Goal: Information Seeking & Learning: Learn about a topic

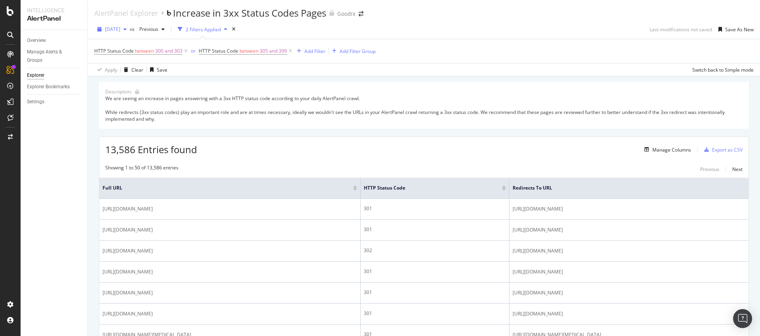
click at [118, 27] on span "[DATE]" at bounding box center [112, 29] width 15 height 7
click at [292, 51] on icon at bounding box center [290, 51] width 7 height 8
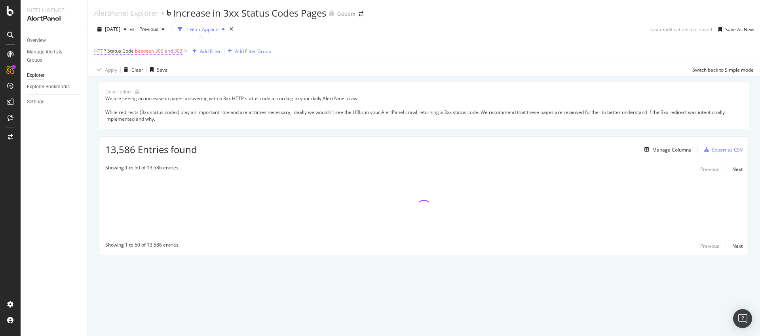
click at [160, 50] on span "300 and 303" at bounding box center [168, 51] width 27 height 11
click at [120, 122] on input "303" at bounding box center [144, 120] width 87 height 13
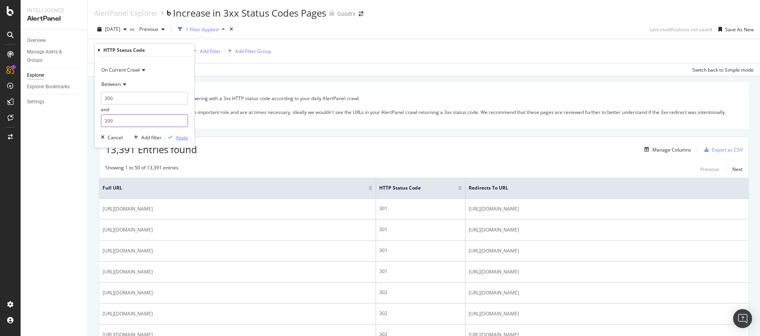
type input "399"
click at [179, 140] on div "Apply" at bounding box center [182, 137] width 12 height 7
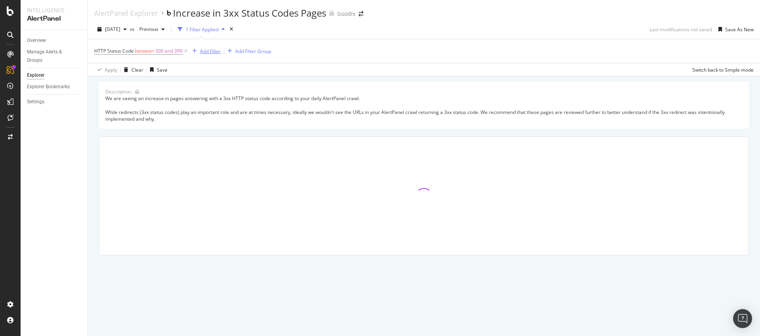
click at [214, 53] on div "Add Filter" at bounding box center [210, 51] width 21 height 7
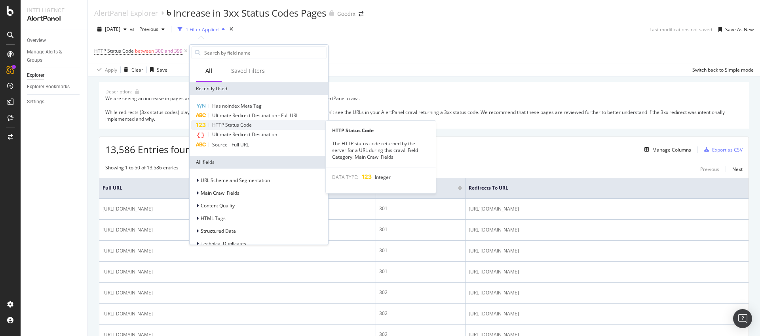
click at [240, 125] on span "HTTP Status Code" at bounding box center [232, 125] width 40 height 7
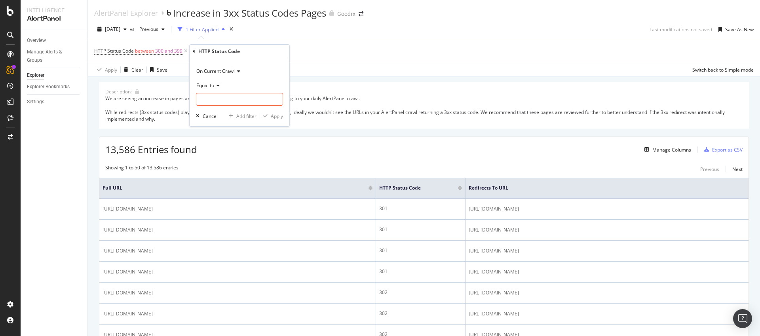
click at [217, 86] on icon at bounding box center [217, 85] width 6 height 5
click at [223, 170] on span "Not Between" at bounding box center [214, 173] width 29 height 7
click at [223, 100] on input "0" at bounding box center [239, 99] width 87 height 13
type input "300"
type input "399"
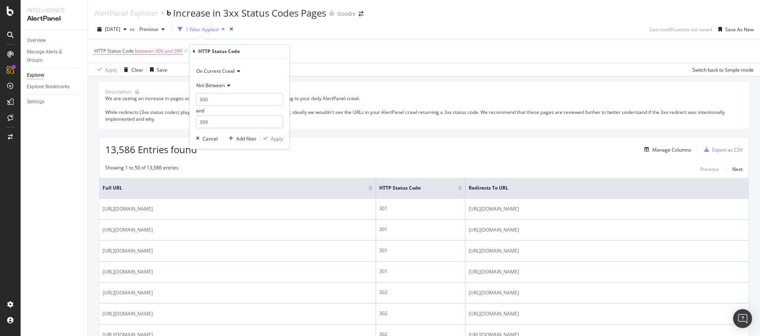
click at [208, 85] on span "Not Between" at bounding box center [210, 85] width 29 height 7
click at [213, 69] on span "On Current Crawl" at bounding box center [215, 71] width 38 height 7
click at [222, 95] on span "On Compared Crawl" at bounding box center [222, 97] width 45 height 7
click at [276, 141] on div "Apply" at bounding box center [277, 138] width 12 height 7
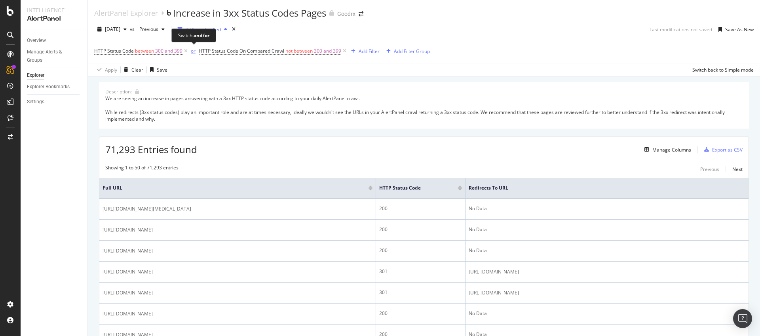
click at [194, 49] on div "or" at bounding box center [193, 51] width 5 height 7
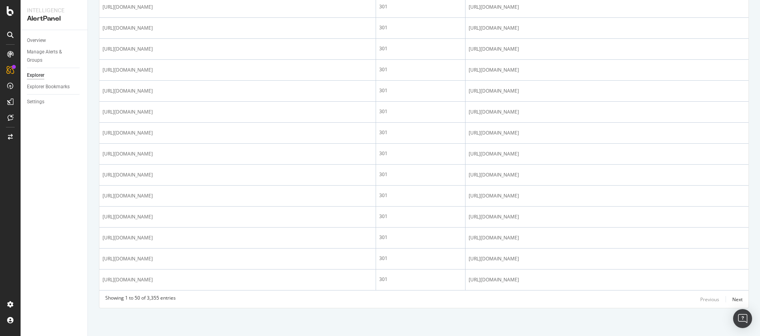
scroll to position [1093, 0]
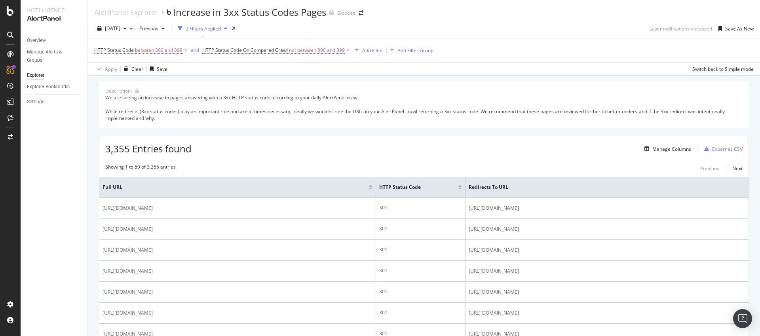
scroll to position [0, 0]
click at [376, 52] on div "Add Filter" at bounding box center [372, 51] width 21 height 7
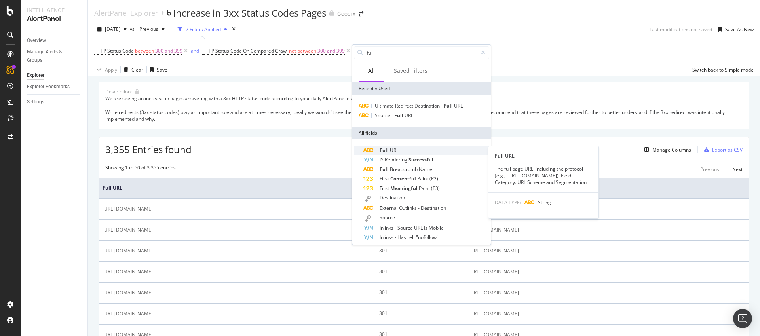
type input "ful"
click at [395, 148] on span "URL" at bounding box center [394, 150] width 9 height 7
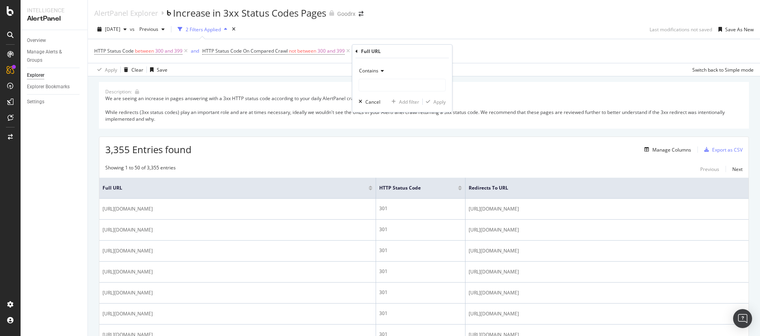
click at [379, 69] on icon at bounding box center [382, 71] width 6 height 5
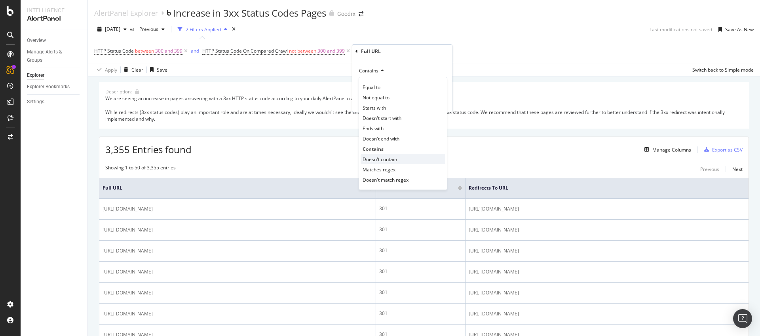
click at [386, 159] on span "Doesn't contain" at bounding box center [380, 159] width 34 height 7
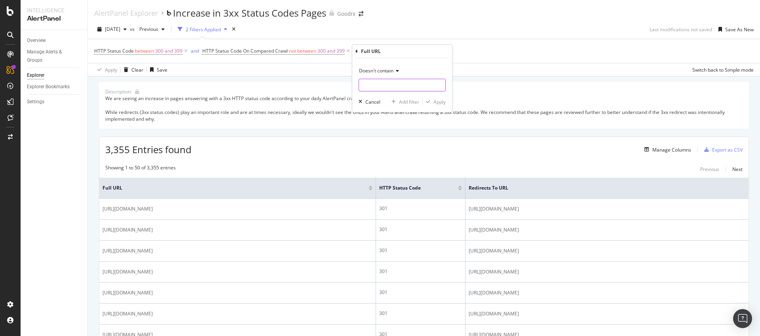
click at [376, 86] on input "text" at bounding box center [402, 85] width 86 height 13
type input "/register"
click at [441, 100] on div "Apply" at bounding box center [440, 102] width 12 height 7
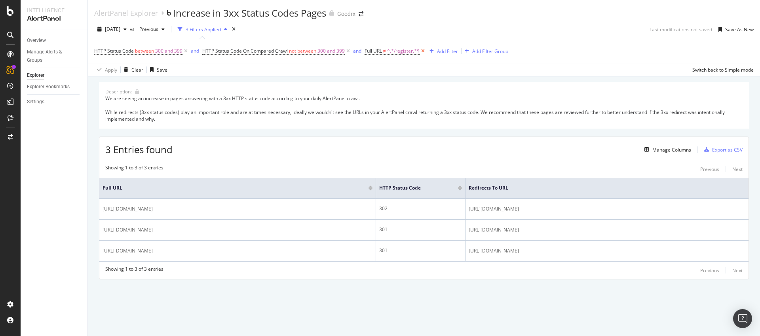
click at [422, 49] on icon at bounding box center [423, 51] width 7 height 8
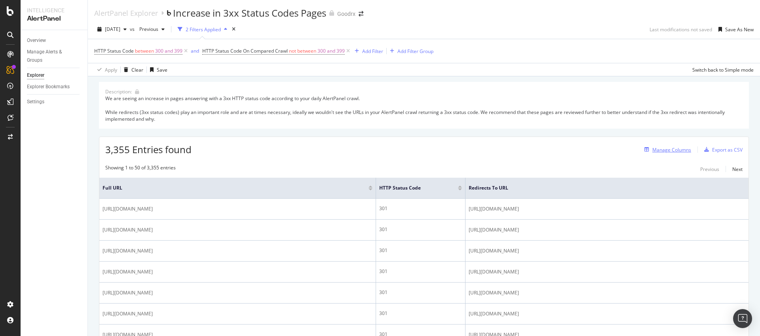
click at [664, 147] on div "Manage Columns" at bounding box center [672, 150] width 39 height 7
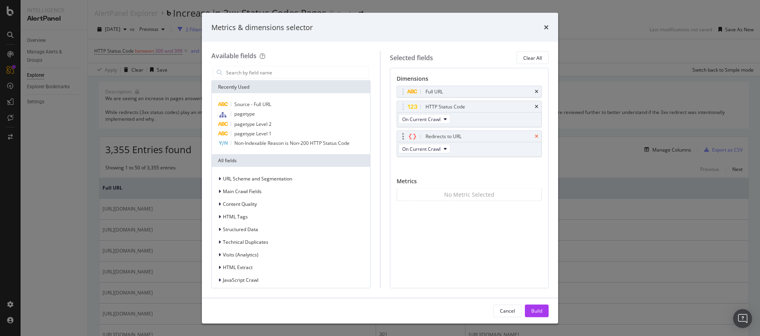
click at [537, 136] on icon "times" at bounding box center [537, 136] width 4 height 5
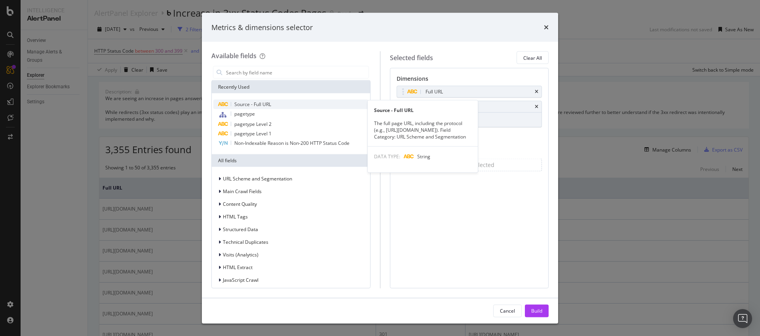
click at [268, 103] on span "Source - Full URL" at bounding box center [252, 104] width 37 height 7
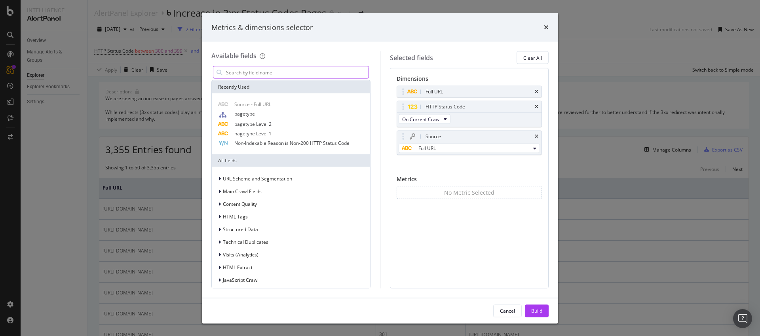
click at [268, 74] on input "modal" at bounding box center [296, 73] width 143 height 12
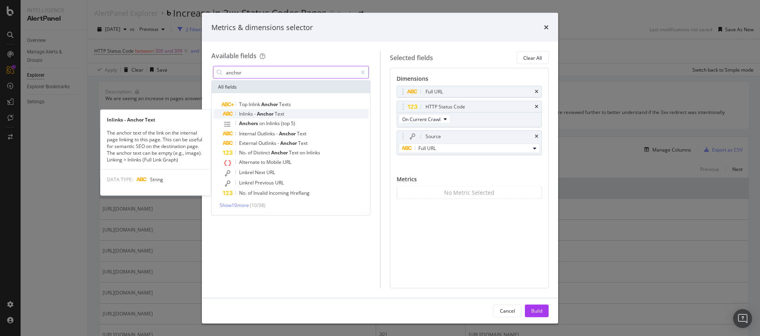
type input "anchor"
click at [272, 113] on span "Anchor" at bounding box center [266, 113] width 18 height 7
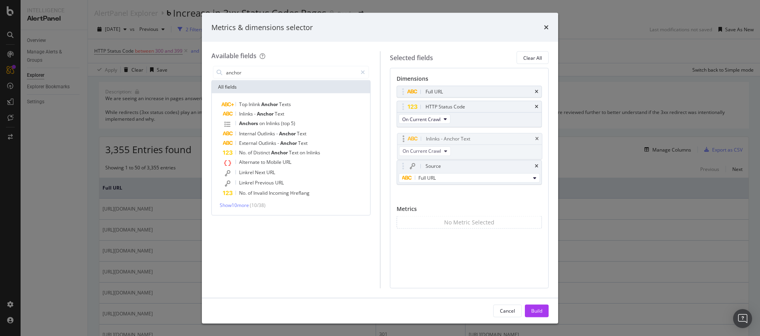
drag, startPoint x: 404, startPoint y: 162, endPoint x: 404, endPoint y: 137, distance: 25.3
click at [404, 137] on body "Intelligence AlertPanel Overview Manage Alerts & Groups Explorer Explorer Bookm…" at bounding box center [380, 168] width 760 height 336
click at [535, 167] on icon "times" at bounding box center [537, 166] width 4 height 5
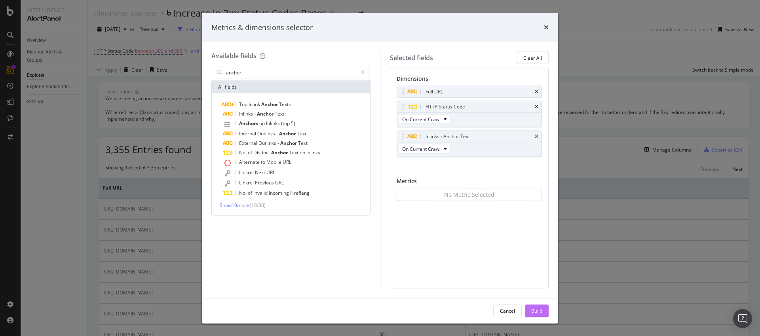
click at [537, 309] on div "Build" at bounding box center [536, 310] width 11 height 7
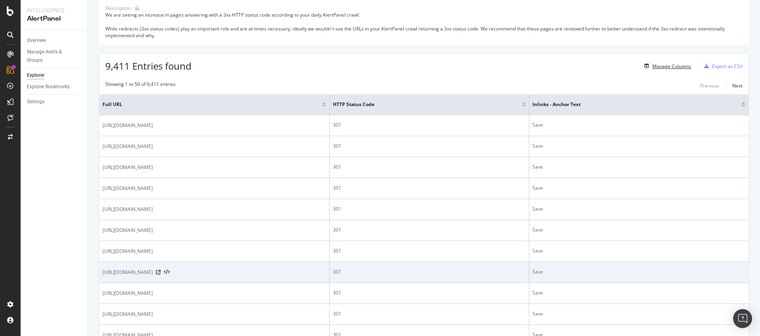
scroll to position [83, 0]
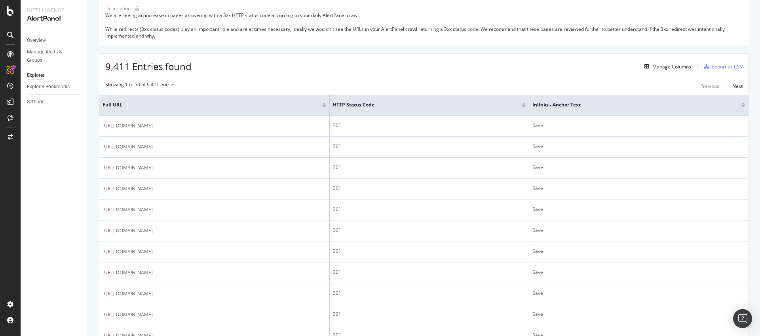
click at [397, 59] on div "9,411 Entries found Manage Columns Export as CSV" at bounding box center [423, 63] width 649 height 19
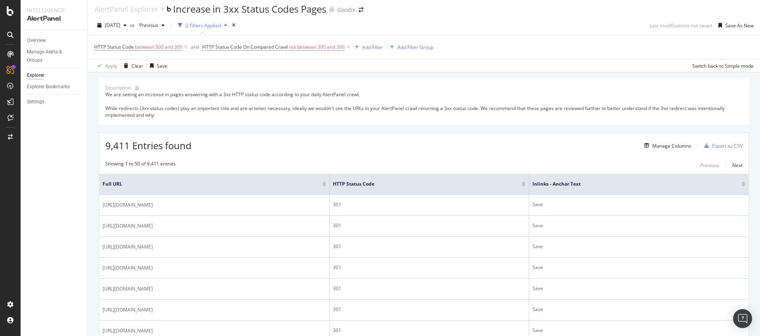
scroll to position [0, 0]
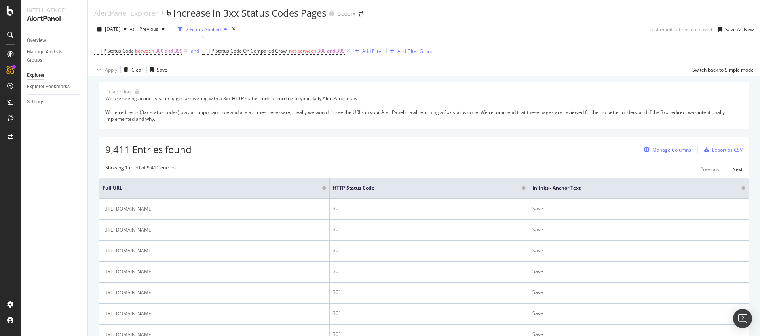
click at [657, 152] on div "Manage Columns" at bounding box center [672, 150] width 39 height 7
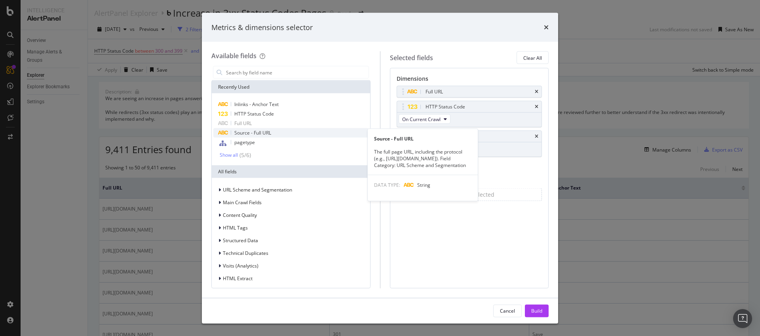
click at [270, 131] on span "Source - Full URL" at bounding box center [252, 132] width 37 height 7
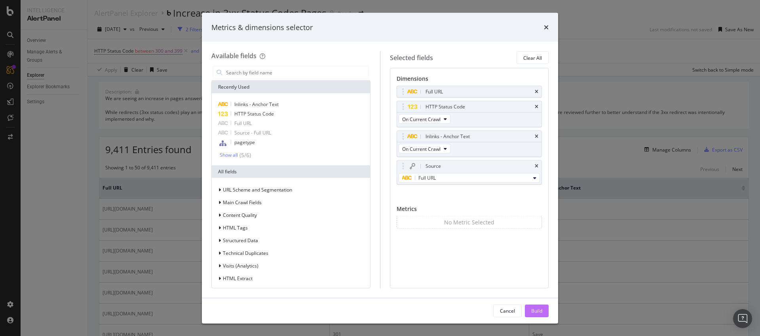
click at [530, 310] on button "Build" at bounding box center [537, 310] width 24 height 13
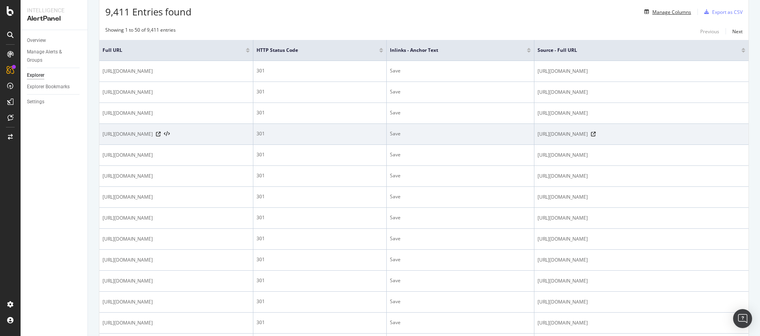
scroll to position [130, 0]
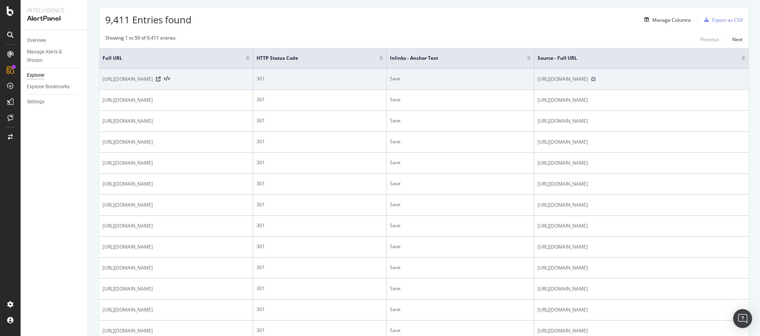
click at [596, 80] on icon at bounding box center [593, 79] width 5 height 5
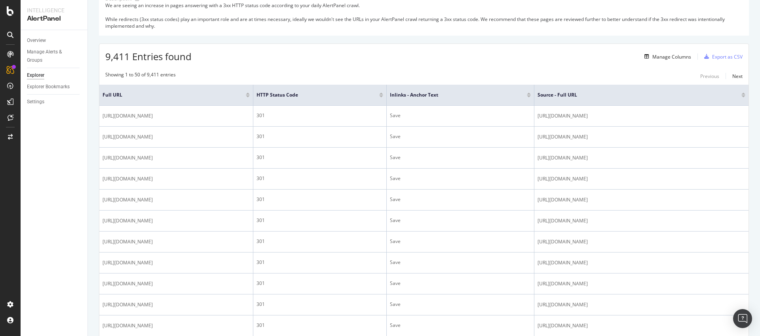
scroll to position [0, 0]
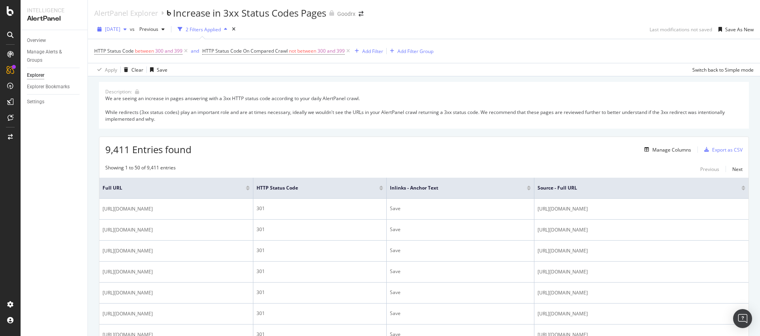
click at [120, 27] on span "[DATE]" at bounding box center [112, 29] width 15 height 7
click at [138, 57] on div "[DATE]" at bounding box center [126, 59] width 41 height 7
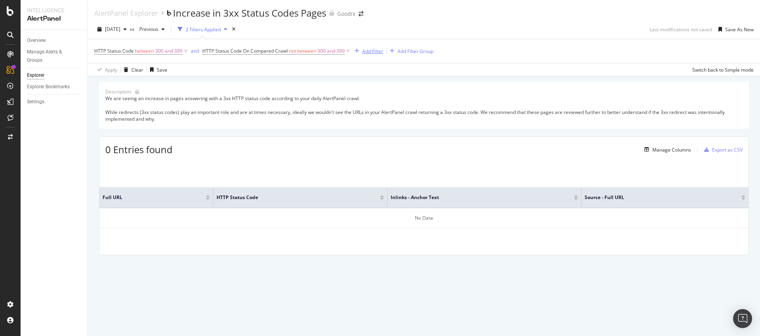
click at [372, 54] on div "Add Filter" at bounding box center [372, 51] width 21 height 7
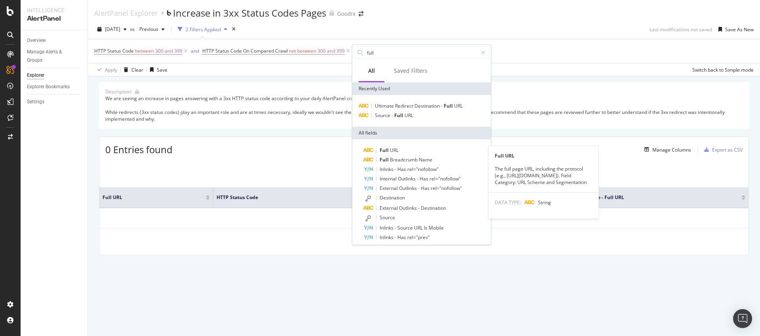
type input "full"
click at [390, 150] on span "URL" at bounding box center [394, 150] width 9 height 7
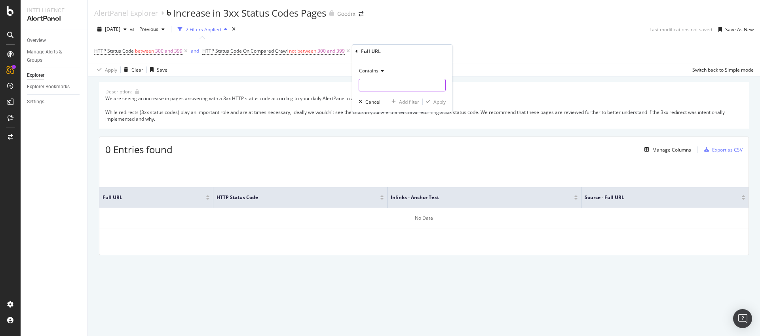
click at [382, 83] on input "text" at bounding box center [402, 85] width 86 height 13
type input "medicare-cov"
click at [436, 101] on div "Apply" at bounding box center [440, 102] width 12 height 7
click at [187, 53] on icon at bounding box center [186, 51] width 7 height 8
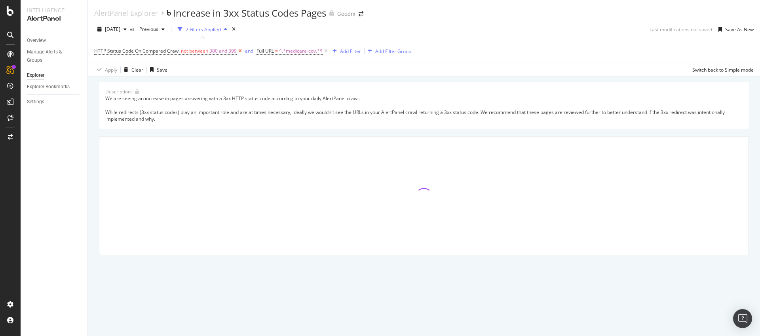
click at [240, 53] on icon at bounding box center [240, 51] width 7 height 8
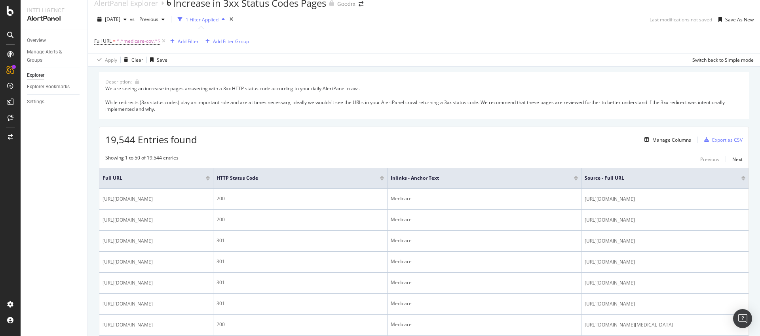
scroll to position [11, 0]
click at [668, 141] on div "Manage Columns" at bounding box center [672, 138] width 39 height 7
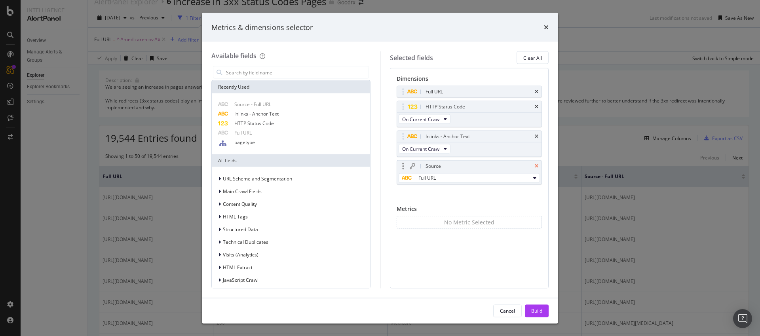
click at [537, 166] on icon "times" at bounding box center [537, 166] width 4 height 5
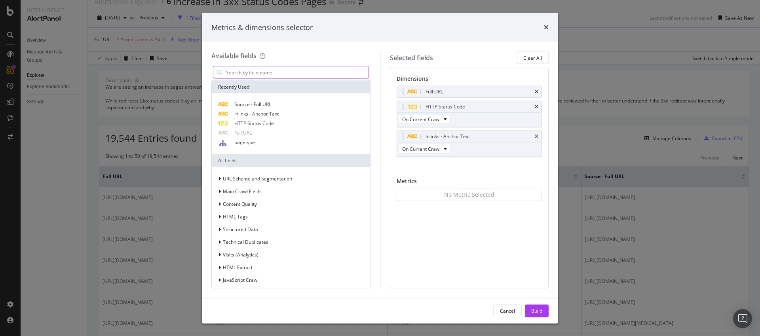
click at [277, 71] on input "modal" at bounding box center [296, 73] width 143 height 12
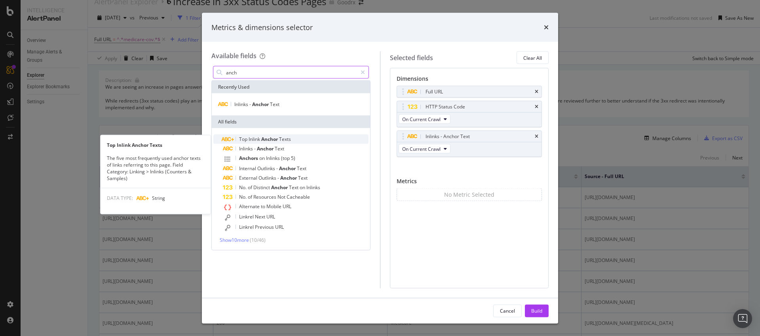
type input "anch"
click at [283, 135] on div "Top Inlink Anchor Texts" at bounding box center [296, 140] width 146 height 10
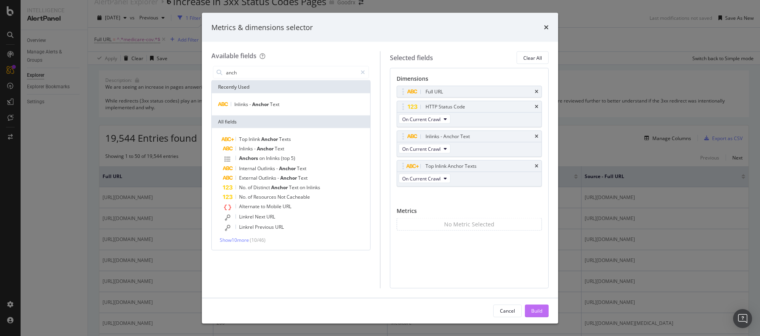
click at [531, 308] on div "Build" at bounding box center [536, 310] width 11 height 7
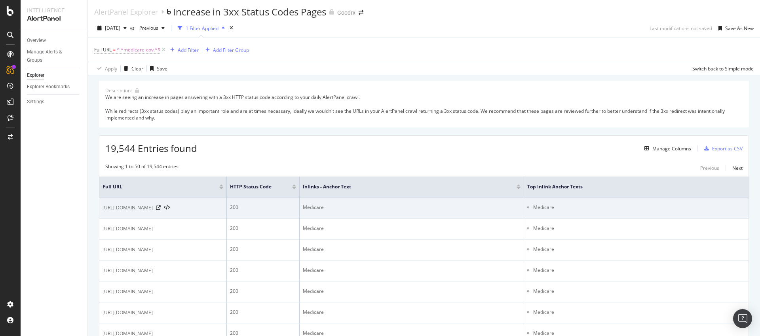
scroll to position [2, 0]
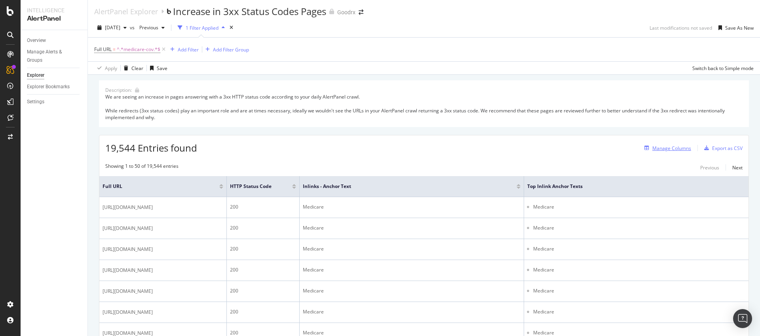
click at [669, 146] on div "Manage Columns" at bounding box center [672, 148] width 39 height 7
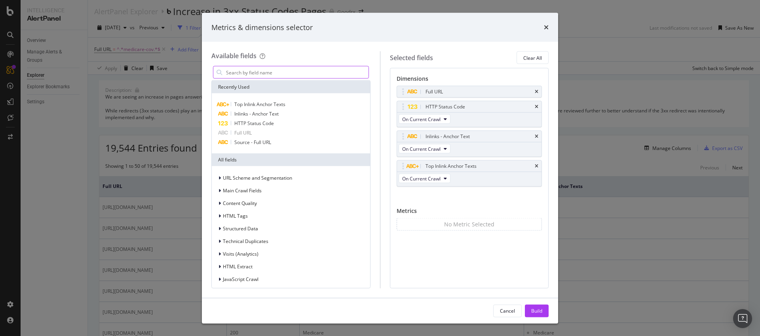
click at [284, 72] on input "modal" at bounding box center [296, 73] width 143 height 12
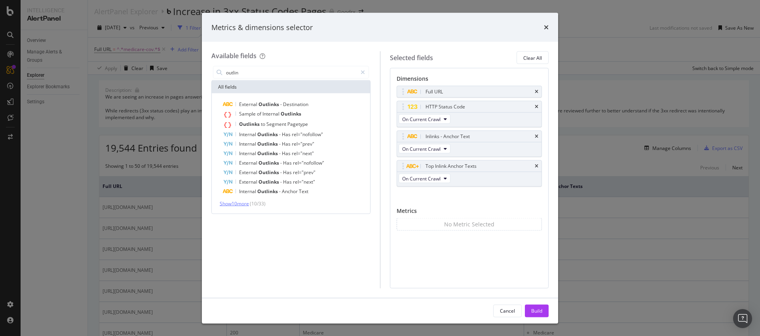
type input "outlin"
click at [242, 203] on span "Show 10 more" at bounding box center [234, 203] width 29 height 7
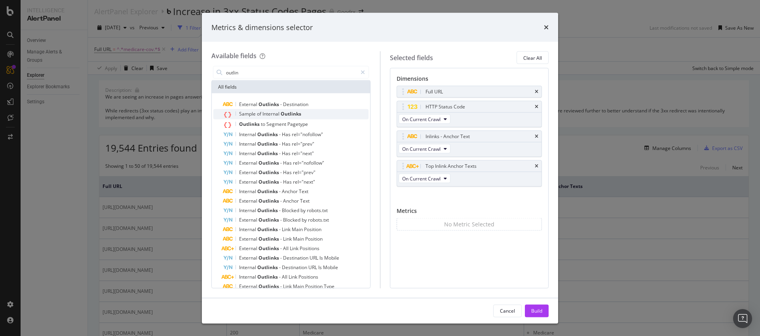
click at [276, 116] on span "Internal" at bounding box center [272, 113] width 18 height 7
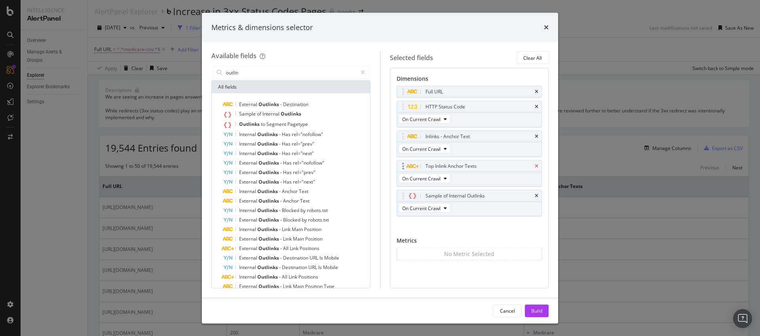
click at [537, 166] on icon "times" at bounding box center [537, 166] width 4 height 5
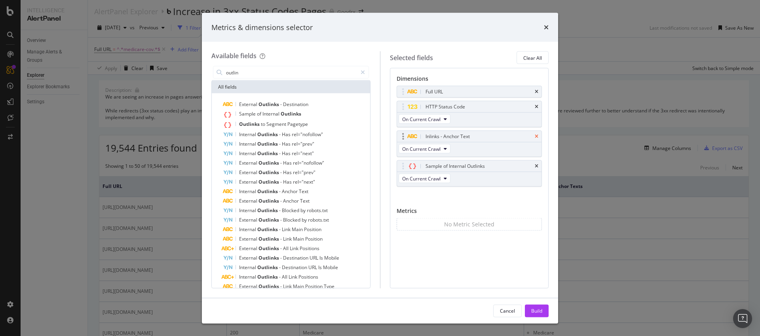
click at [537, 136] on icon "times" at bounding box center [537, 136] width 4 height 5
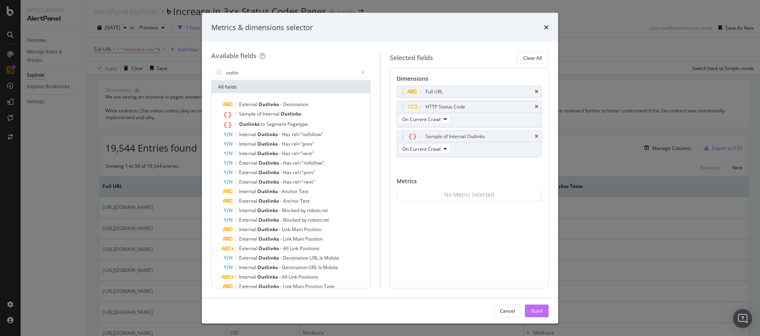
click at [538, 310] on div "Build" at bounding box center [536, 310] width 11 height 7
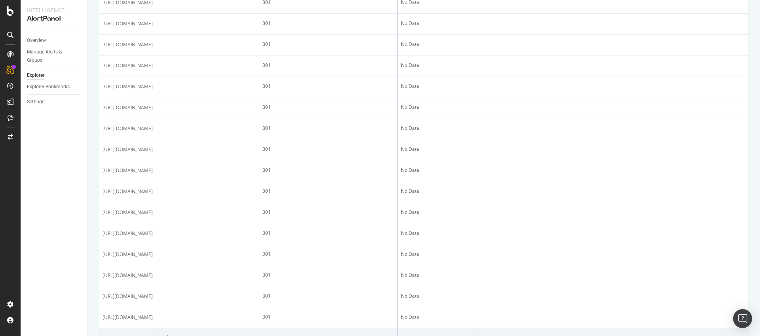
scroll to position [498, 0]
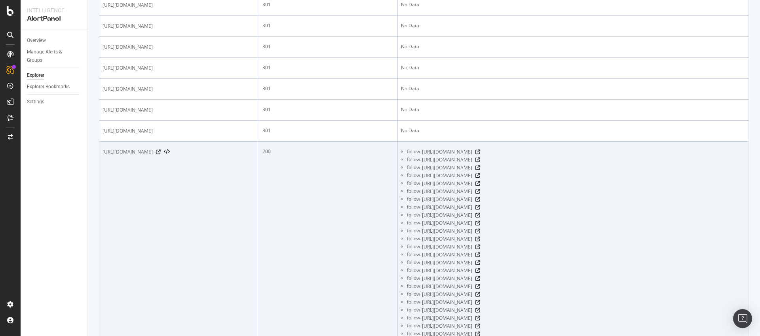
drag, startPoint x: 255, startPoint y: 158, endPoint x: 157, endPoint y: 153, distance: 97.5
copy div "/phexxi/medicare-coverage"
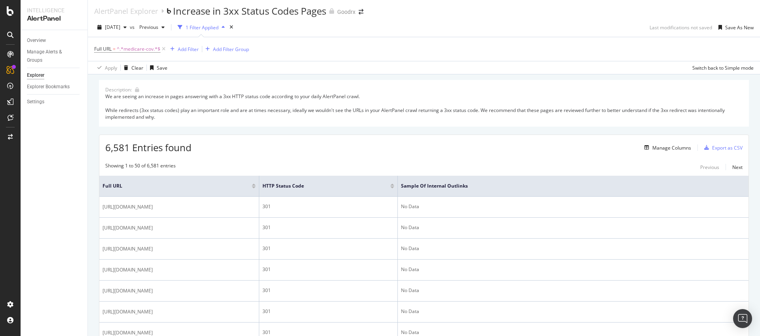
scroll to position [0, 0]
click at [136, 51] on span "^.*medicare-cov.*$" at bounding box center [139, 51] width 44 height 11
click at [160, 83] on input "medicare-cov" at bounding box center [138, 84] width 75 height 13
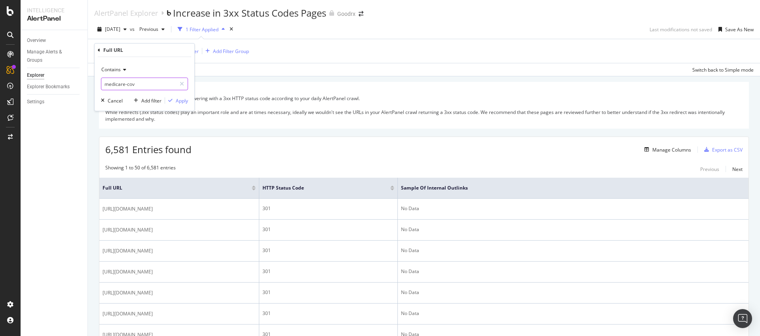
paste input "/phexxi/medicare-coverage"
type input "/phexxi/medicare-coverage"
click at [184, 103] on div "Apply" at bounding box center [182, 100] width 12 height 7
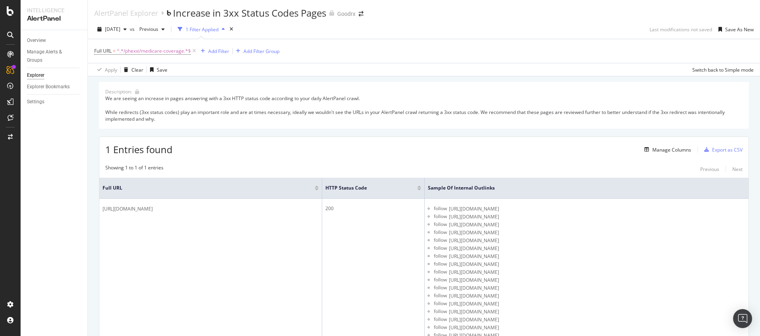
scroll to position [452, 0]
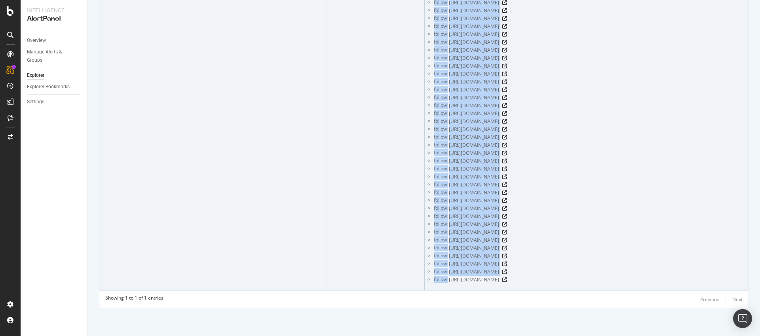
drag, startPoint x: 643, startPoint y: 282, endPoint x: 450, endPoint y: 282, distance: 193.2
click at [450, 282] on div "follow [URL][DOMAIN_NAME]" at bounding box center [590, 280] width 312 height 8
copy table "Full URL HTTP Status Code Sample of Internal Outlinks [URL][DOMAIN_NAME] 200 fo…"
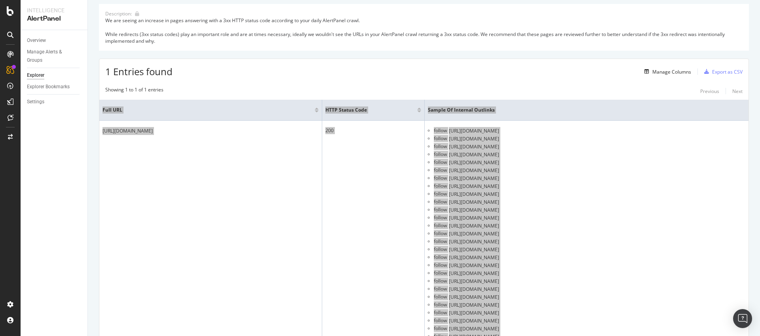
scroll to position [0, 0]
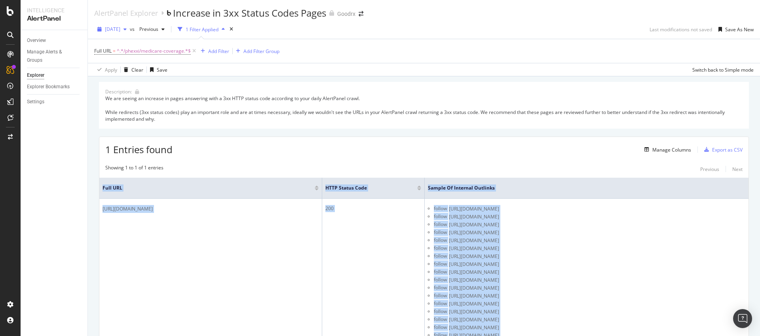
click at [120, 29] on span "[DATE]" at bounding box center [112, 29] width 15 height 7
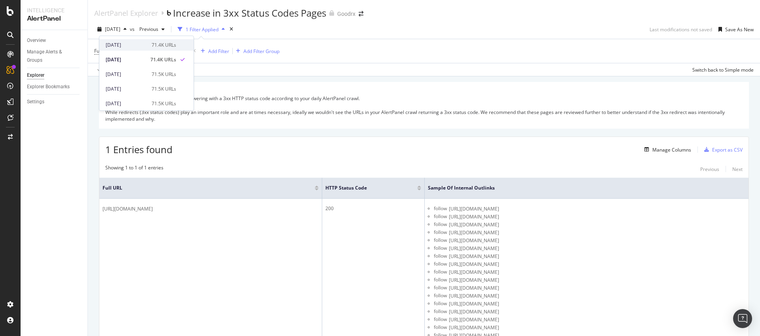
click at [139, 46] on div "[DATE]" at bounding box center [126, 45] width 41 height 7
click at [736, 188] on icon at bounding box center [739, 188] width 6 height 6
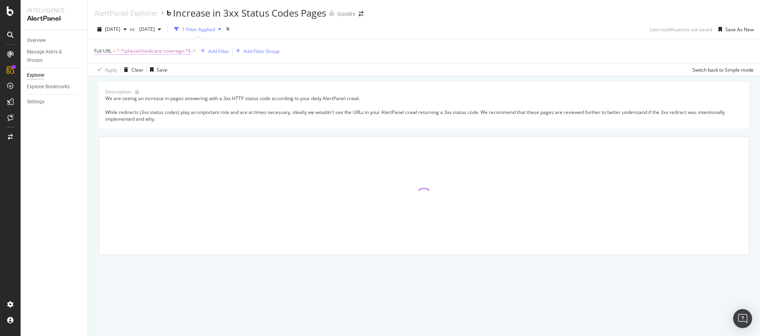
click at [171, 53] on span "^.*/phexxi/medicare-coverage.*$" at bounding box center [154, 51] width 74 height 11
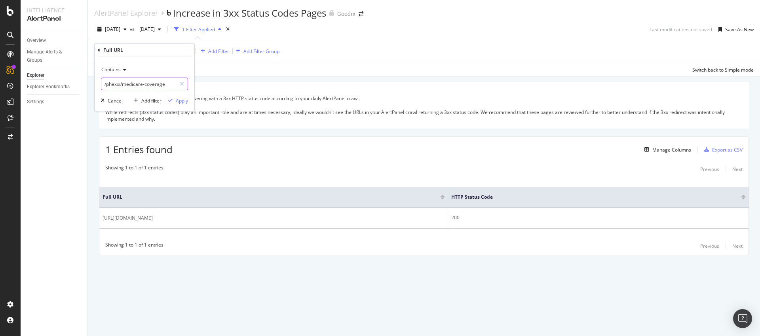
drag, startPoint x: 122, startPoint y: 86, endPoint x: 108, endPoint y: 85, distance: 14.3
click at [105, 85] on input "/phexxi/medicare-coverage" at bounding box center [138, 84] width 75 height 13
drag, startPoint x: 123, startPoint y: 84, endPoint x: 97, endPoint y: 84, distance: 26.5
click at [97, 84] on div "Contains /phexxi/medicare-coverage Cancel Add filter Apply" at bounding box center [145, 84] width 100 height 54
type input "medicare-coverage"
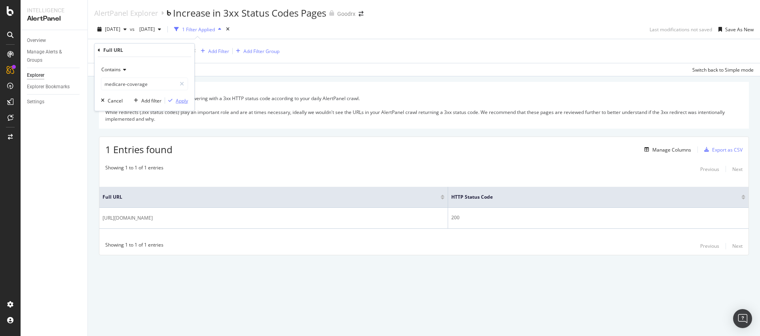
click at [179, 99] on div "Apply" at bounding box center [182, 100] width 12 height 7
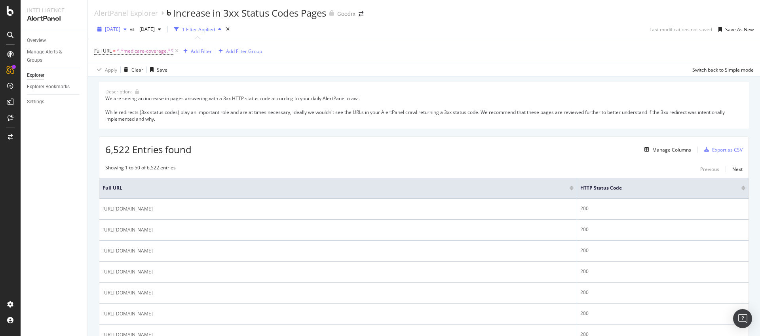
click at [120, 30] on span "[DATE]" at bounding box center [112, 29] width 15 height 7
click at [132, 57] on div "[DATE]" at bounding box center [126, 59] width 41 height 7
click at [39, 86] on div "SiteCrawler" at bounding box center [43, 89] width 28 height 8
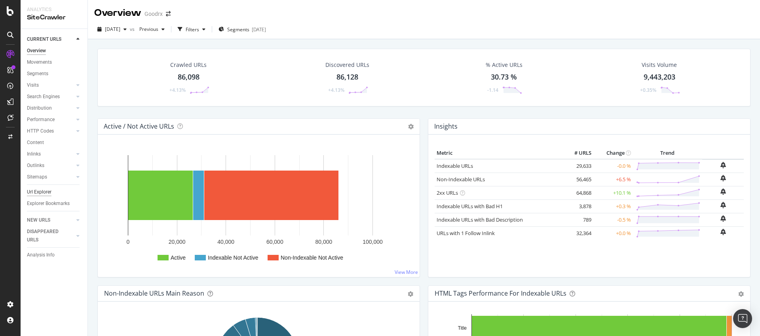
click at [44, 192] on div "Url Explorer" at bounding box center [39, 192] width 25 height 8
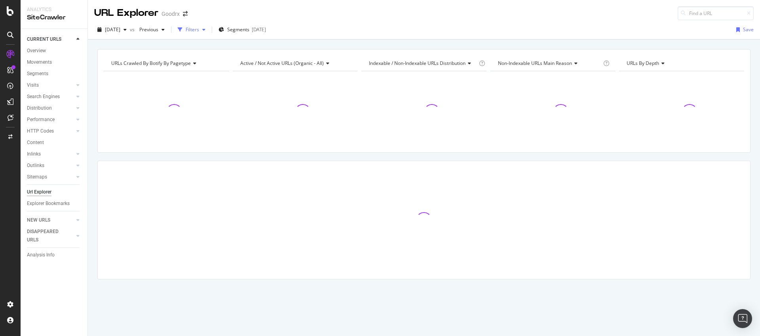
click at [209, 32] on div "Filters" at bounding box center [192, 30] width 34 height 12
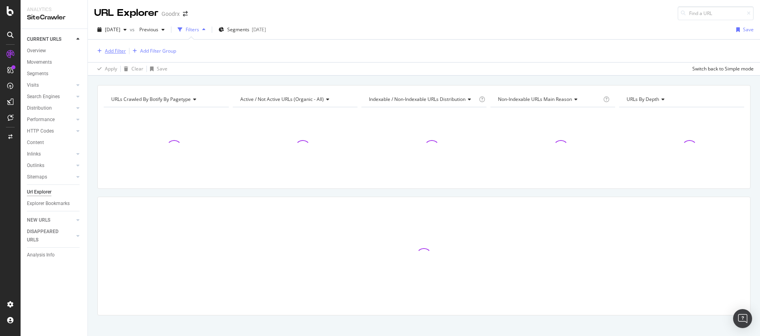
click at [111, 54] on div "Add Filter" at bounding box center [115, 51] width 21 height 7
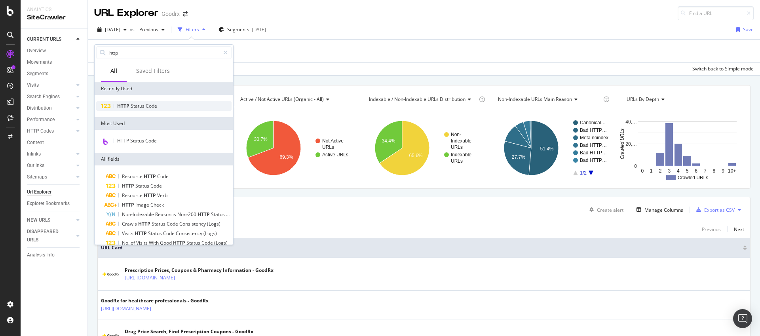
type input "http"
click at [148, 103] on span "Code" at bounding box center [151, 106] width 11 height 7
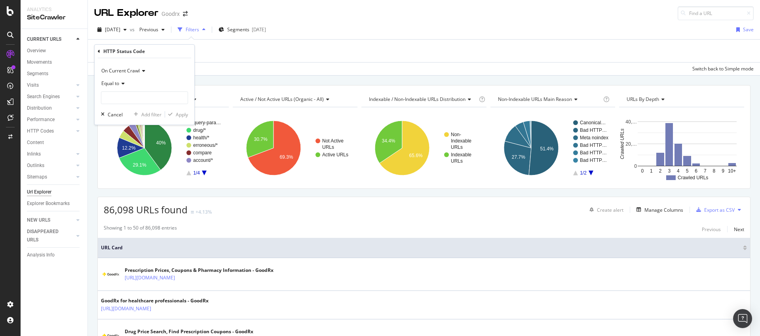
click at [122, 84] on icon at bounding box center [122, 83] width 6 height 5
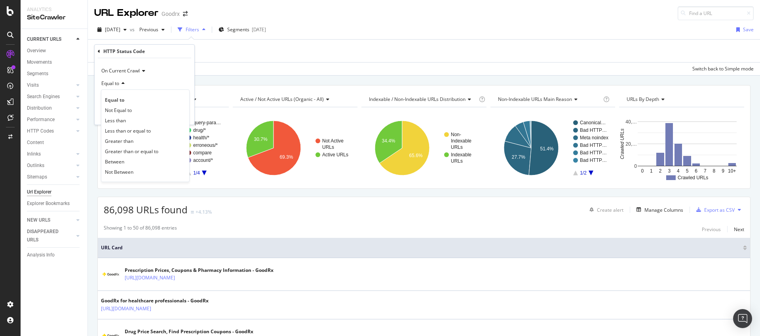
click at [118, 165] on div "Between" at bounding box center [145, 161] width 85 height 10
click at [119, 99] on input "0" at bounding box center [144, 97] width 87 height 13
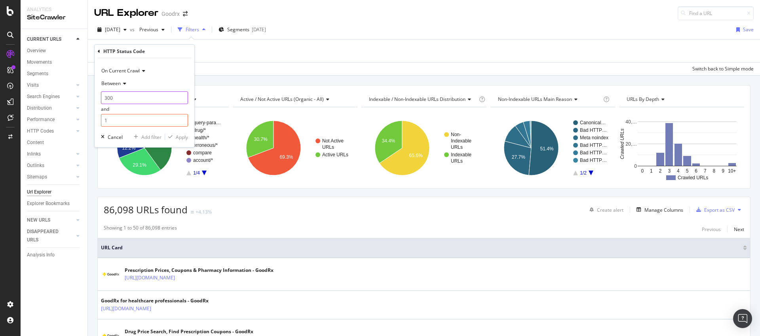
type input "300"
type input "399"
click at [187, 140] on div "Apply" at bounding box center [182, 137] width 12 height 7
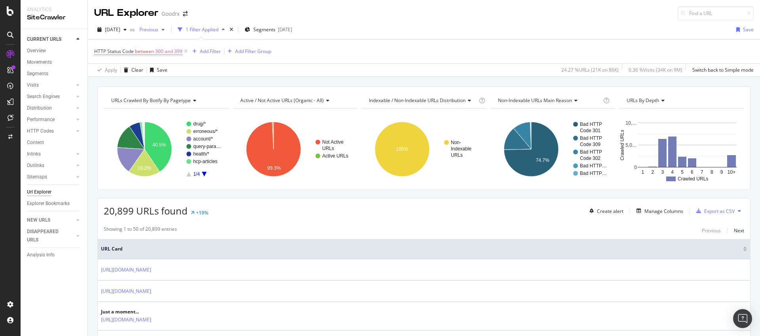
click at [158, 27] on span "Previous" at bounding box center [147, 29] width 22 height 7
click at [129, 159] on icon "A chart." at bounding box center [130, 160] width 27 height 24
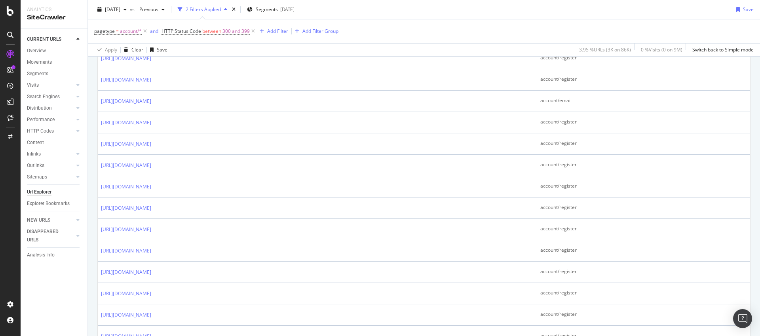
scroll to position [61, 0]
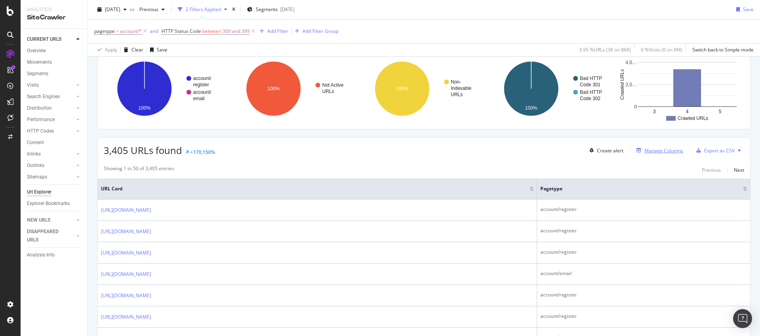
click at [663, 152] on div "Manage Columns" at bounding box center [664, 150] width 39 height 7
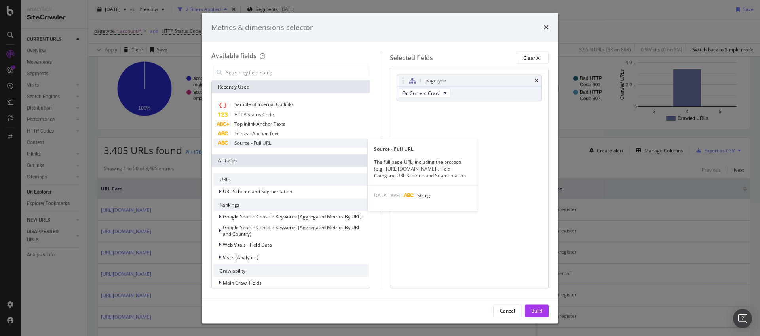
click at [257, 140] on span "Source - Full URL" at bounding box center [252, 143] width 37 height 7
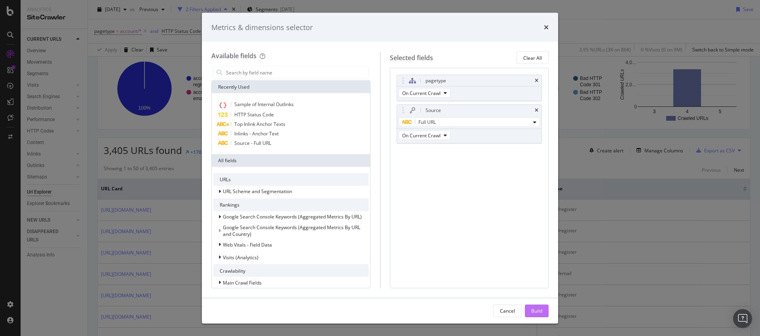
click at [531, 314] on div "Build" at bounding box center [536, 311] width 11 height 12
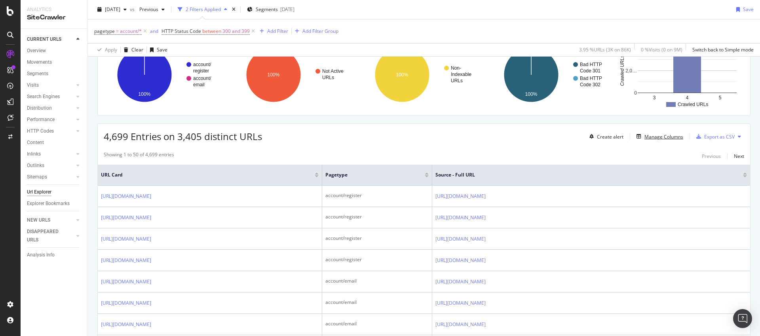
scroll to position [67, 0]
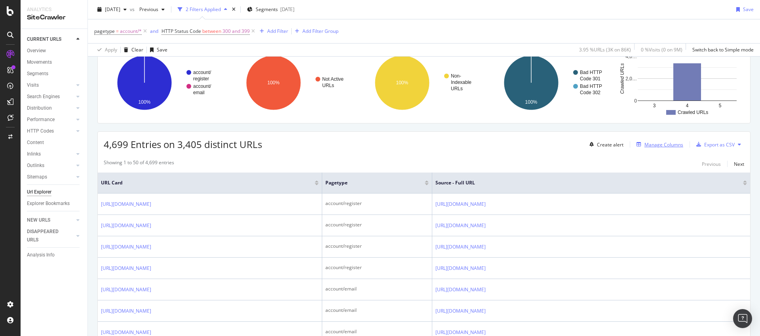
click at [645, 146] on div "Manage Columns" at bounding box center [664, 144] width 39 height 7
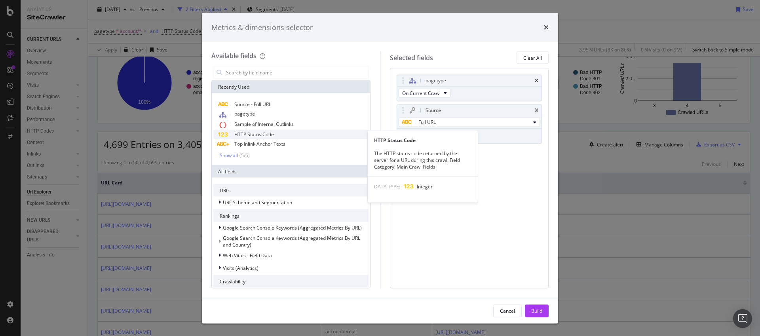
click at [261, 135] on span "HTTP Status Code" at bounding box center [254, 134] width 40 height 7
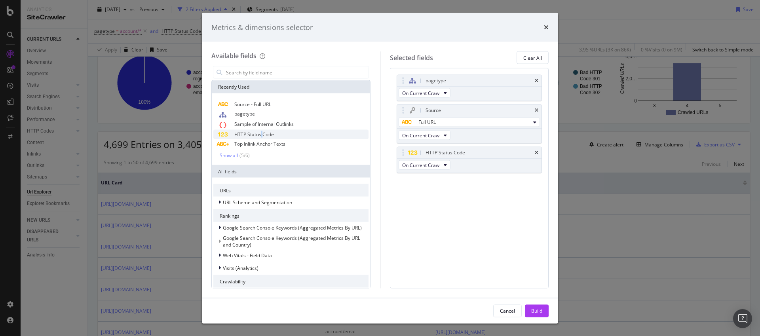
click at [261, 135] on span "HTTP Status Code" at bounding box center [254, 134] width 40 height 7
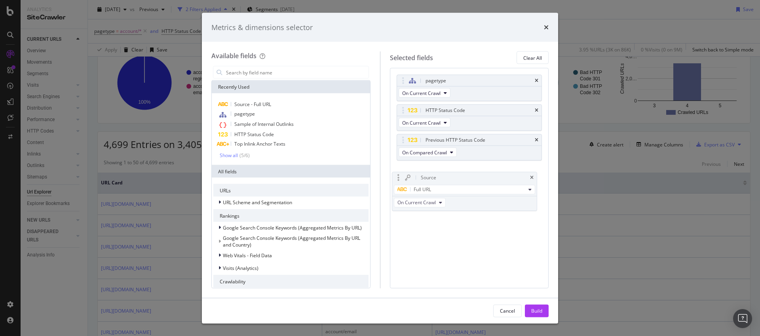
drag, startPoint x: 403, startPoint y: 109, endPoint x: 398, endPoint y: 177, distance: 67.5
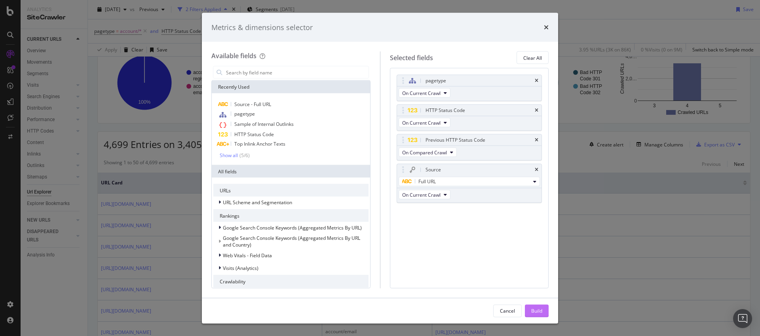
click at [539, 310] on div "Build" at bounding box center [536, 310] width 11 height 7
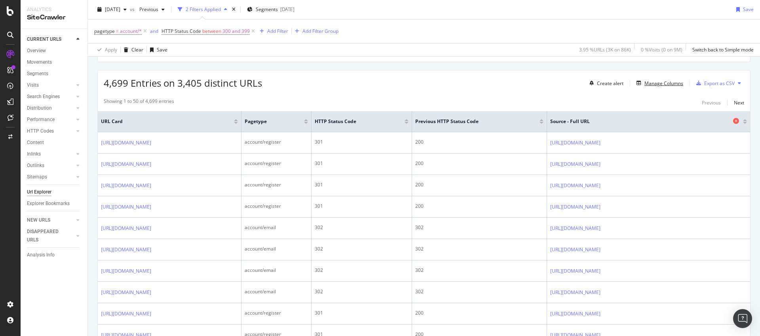
scroll to position [135, 0]
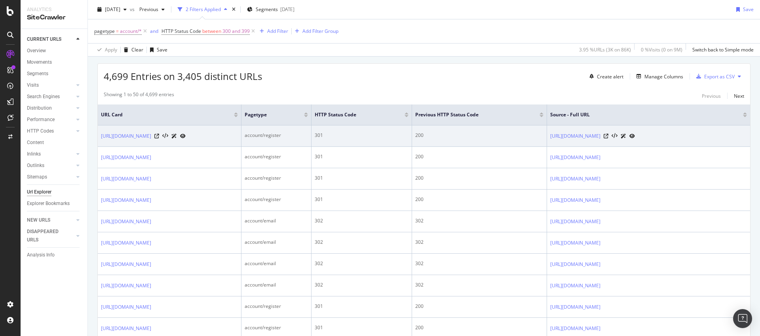
drag, startPoint x: 99, startPoint y: 133, endPoint x: 257, endPoint y: 142, distance: 158.2
click at [242, 142] on td "[URL][DOMAIN_NAME]" at bounding box center [170, 136] width 144 height 21
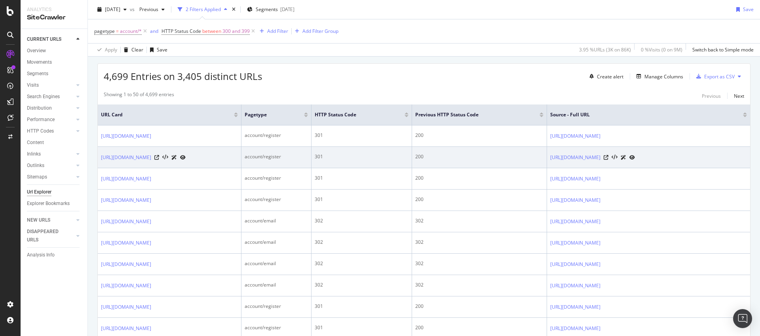
copy link "[URL][DOMAIN_NAME]"
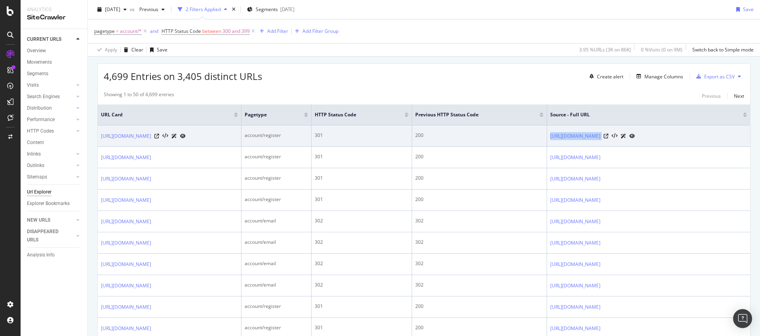
drag, startPoint x: 707, startPoint y: 135, endPoint x: 525, endPoint y: 137, distance: 182.1
click at [525, 137] on tr "[URL][DOMAIN_NAME] account/register 301 200 [URL][DOMAIN_NAME]" at bounding box center [424, 136] width 653 height 21
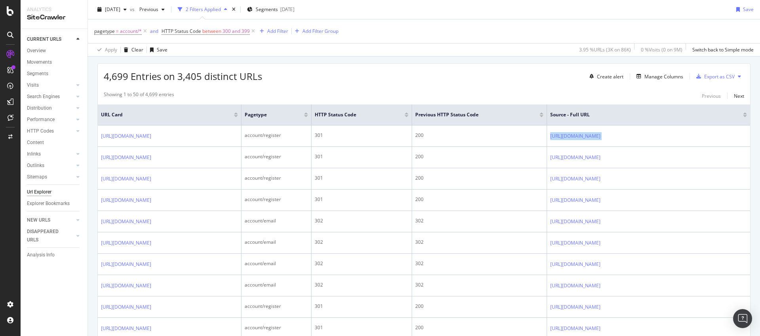
copy tbody "[URL][DOMAIN_NAME]"
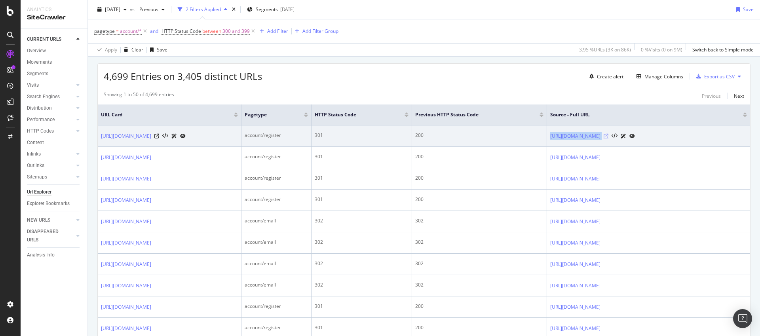
click at [609, 137] on icon at bounding box center [606, 136] width 5 height 5
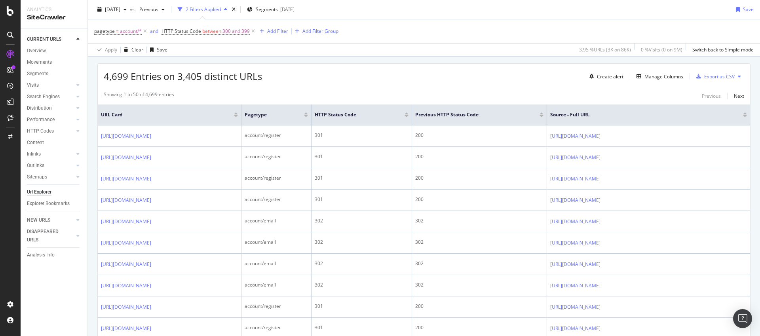
click at [341, 78] on div "4,699 Entries on 3,405 distinct URLs Create alert Manage Columns Export as CSV" at bounding box center [424, 73] width 653 height 19
